Goal: Information Seeking & Learning: Learn about a topic

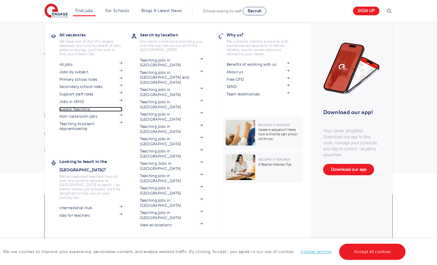
click at [83, 110] on link "Supply Teaching" at bounding box center [90, 109] width 63 height 5
click at [121, 93] on img at bounding box center [121, 93] width 3 height 2
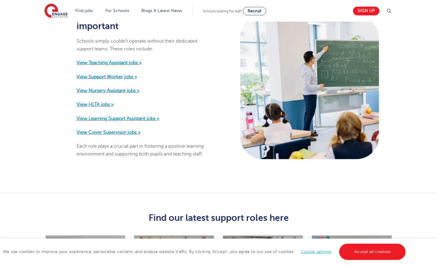
scroll to position [319, 0]
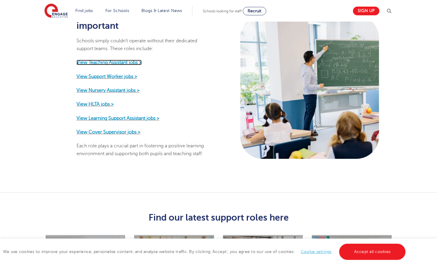
click at [122, 60] on strong "View Teaching Assistant jobs >" at bounding box center [109, 62] width 65 height 5
